Goal: Find specific page/section: Find specific page/section

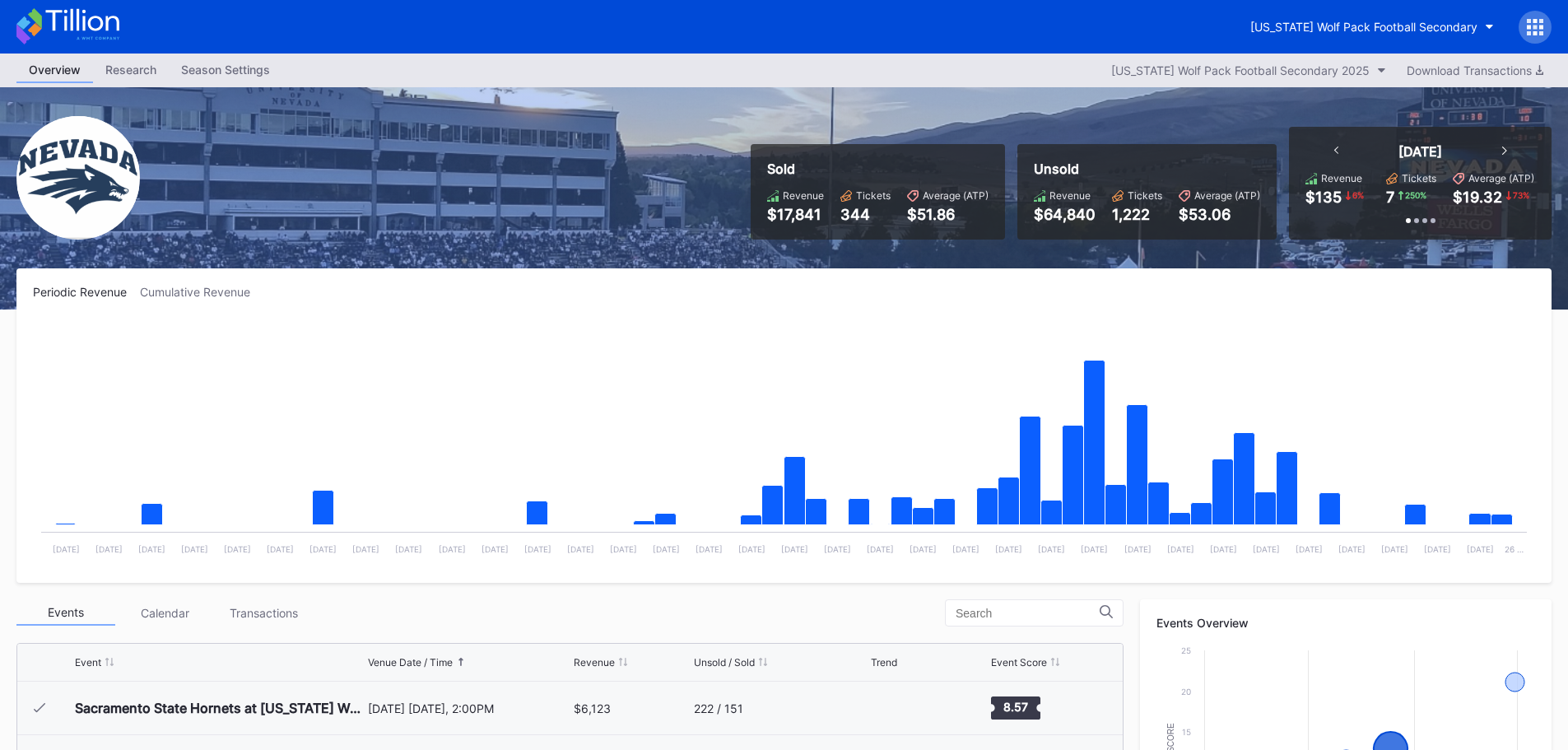
click at [100, 14] on icon at bounding box center [67, 26] width 103 height 36
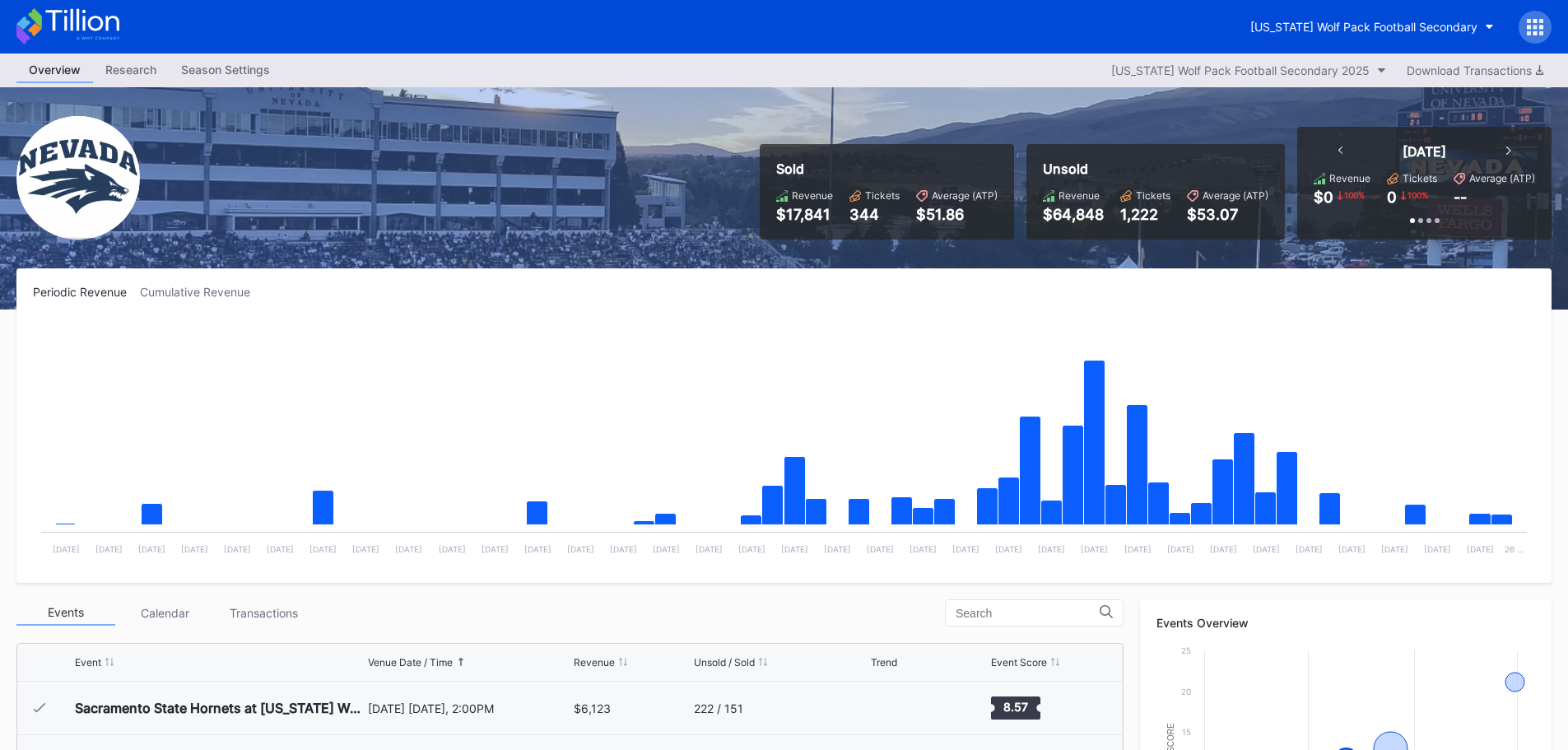
scroll to position [494, 0]
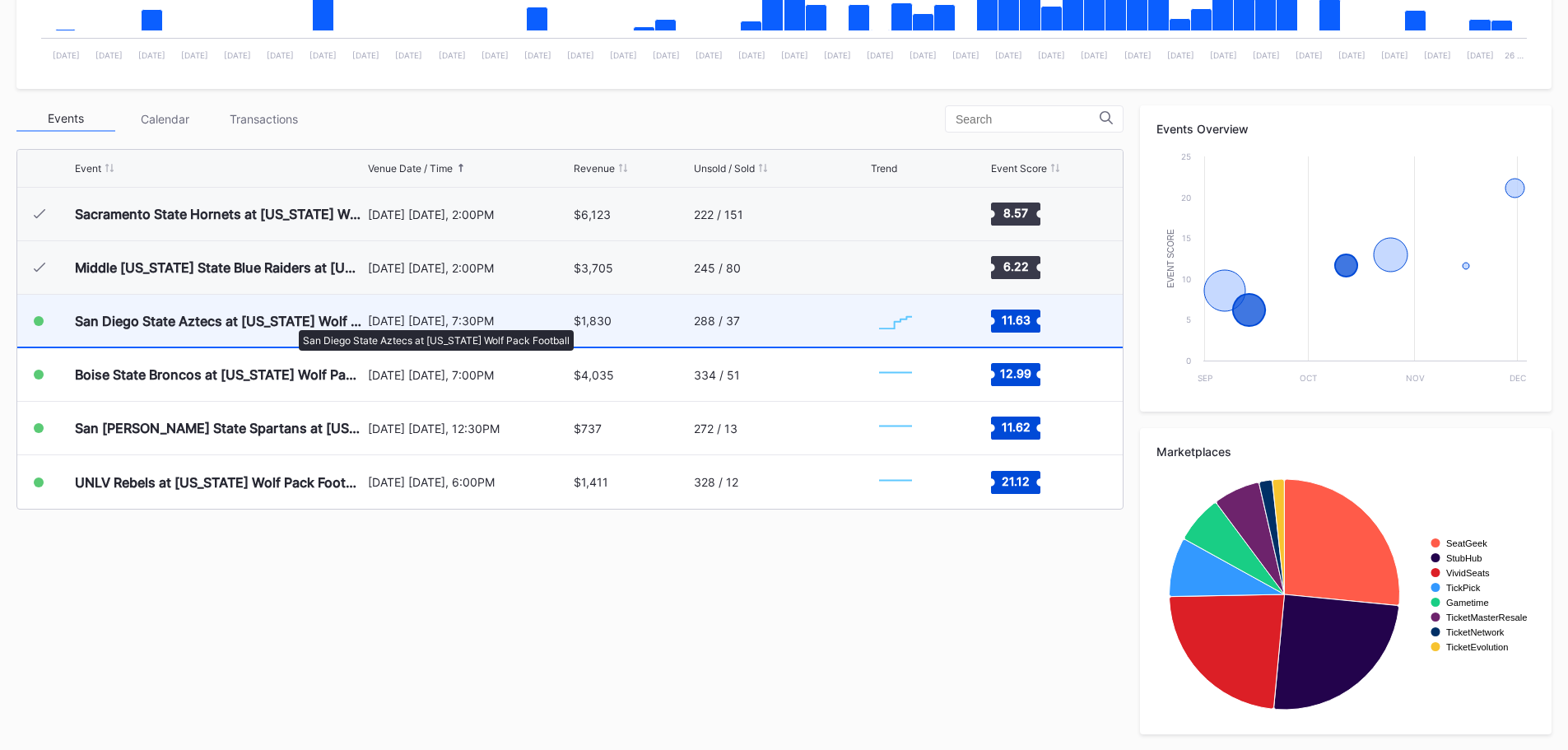
click at [291, 322] on div "San Diego State Aztecs at [US_STATE] Wolf Pack Football" at bounding box center [219, 321] width 289 height 16
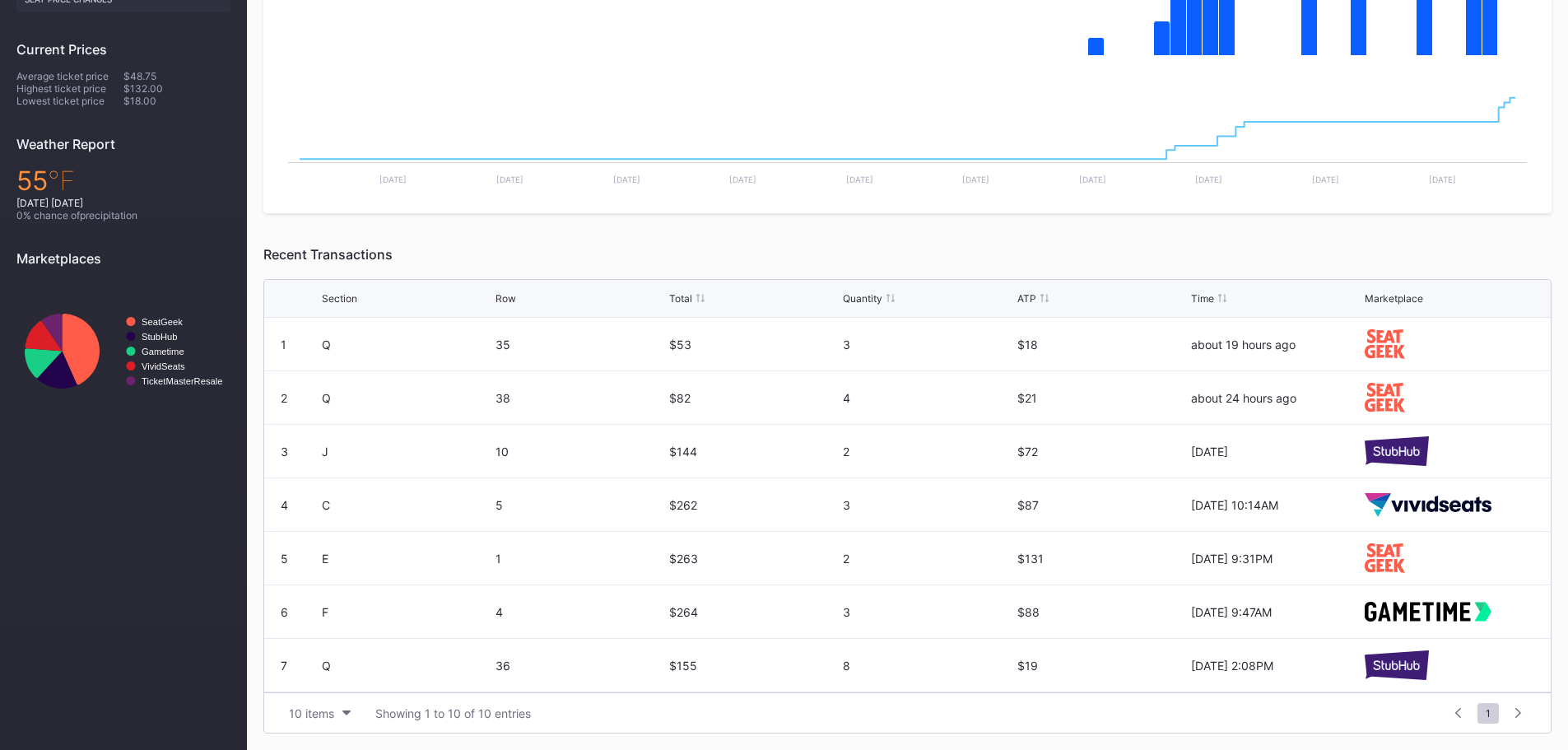
scroll to position [69, 0]
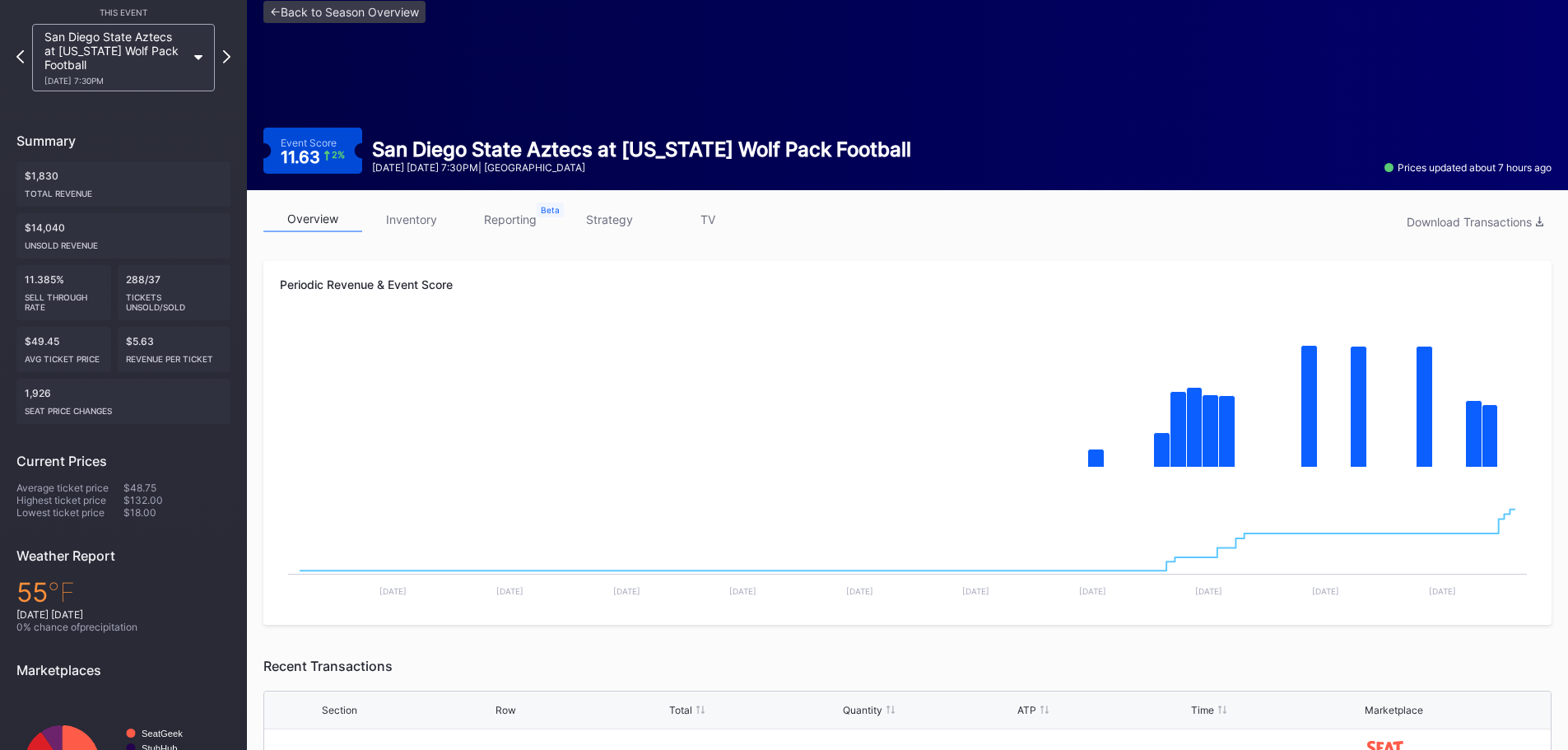
click at [435, 225] on link "inventory" at bounding box center [411, 220] width 98 height 26
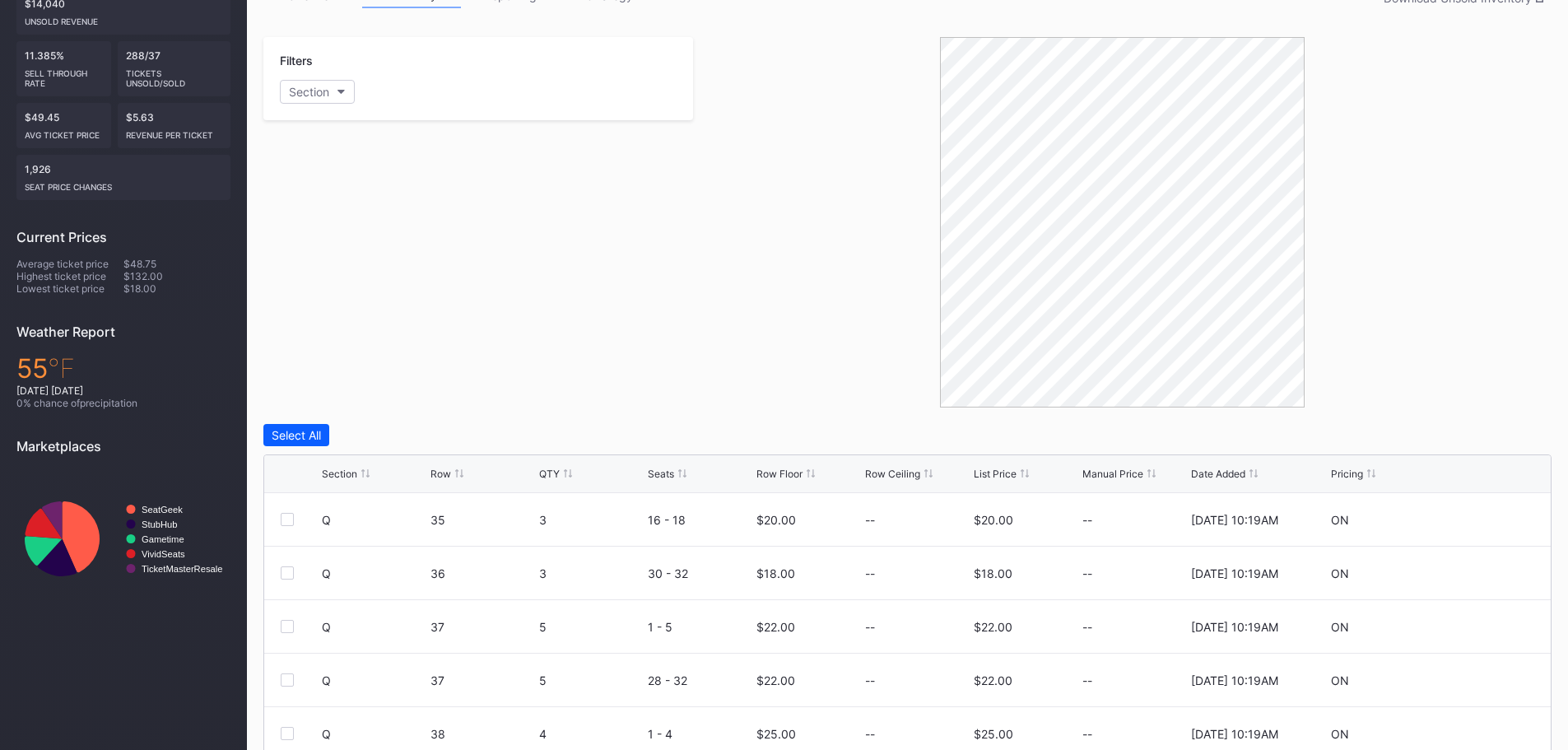
scroll to position [468, 0]
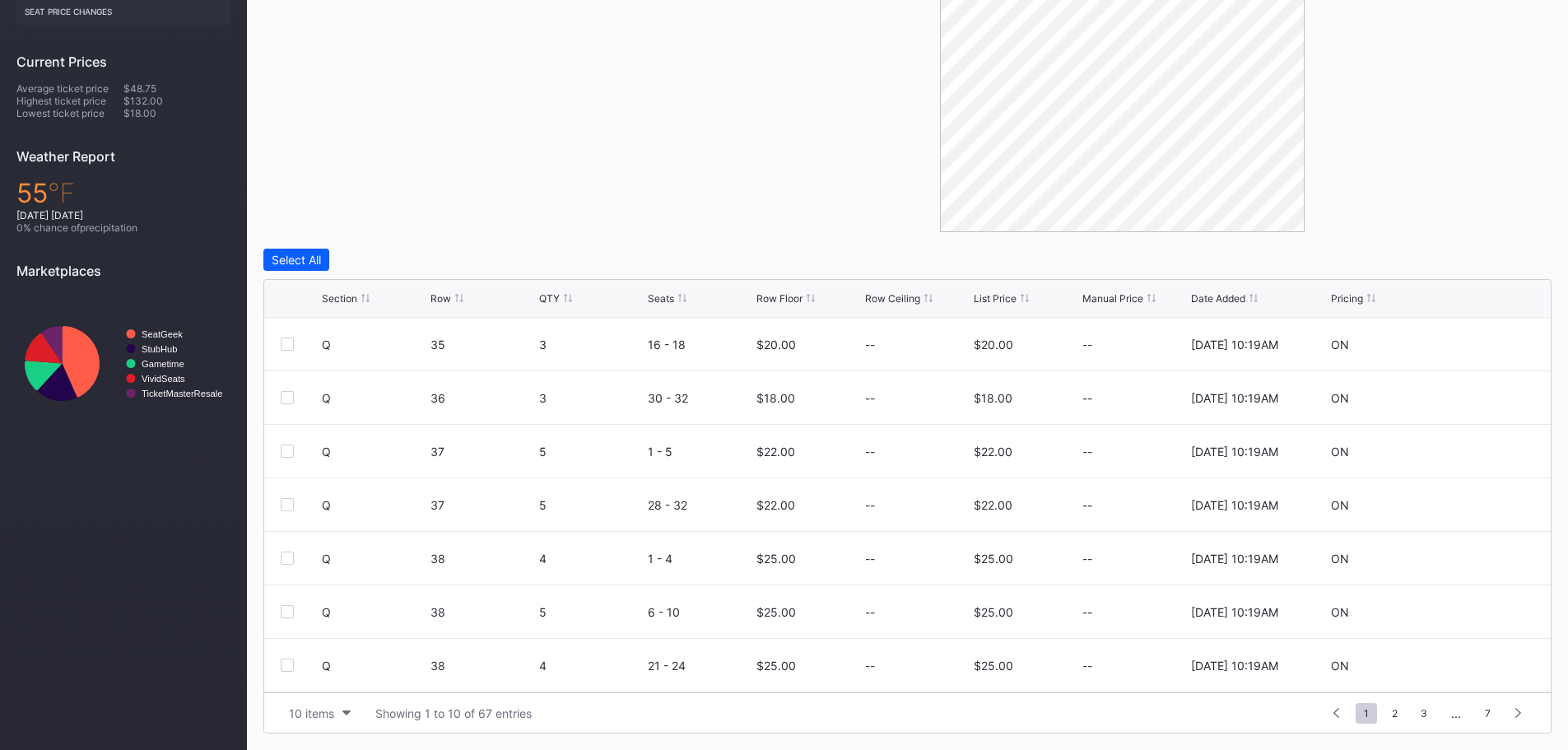
click at [986, 301] on div "List Price" at bounding box center [995, 299] width 43 height 13
